Goal: Navigation & Orientation: Find specific page/section

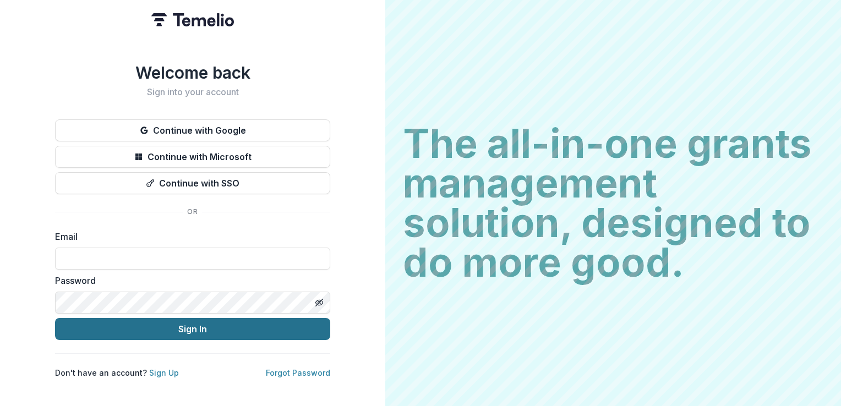
type input "**********"
click at [194, 333] on button "Sign In" at bounding box center [192, 329] width 275 height 22
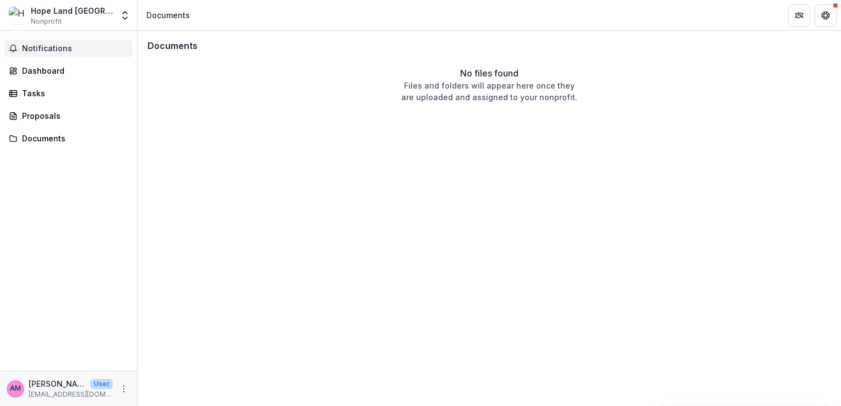
click at [48, 53] on button "Notifications" at bounding box center [68, 49] width 128 height 18
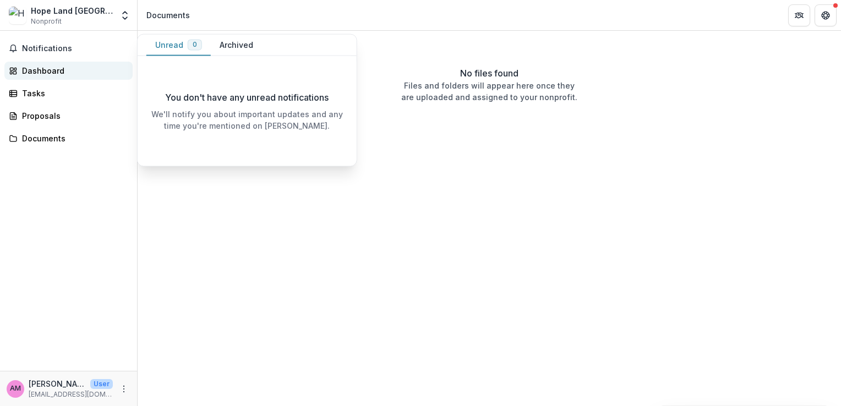
click at [35, 74] on div "Dashboard" at bounding box center [73, 71] width 102 height 12
